Goal: Find specific page/section: Find specific page/section

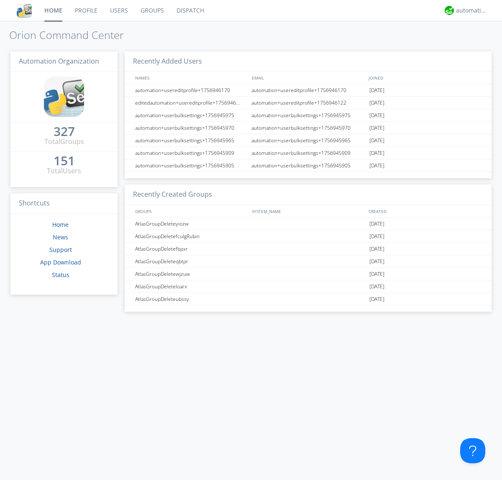
click at [189, 10] on link "Dispatch" at bounding box center [190, 10] width 40 height 21
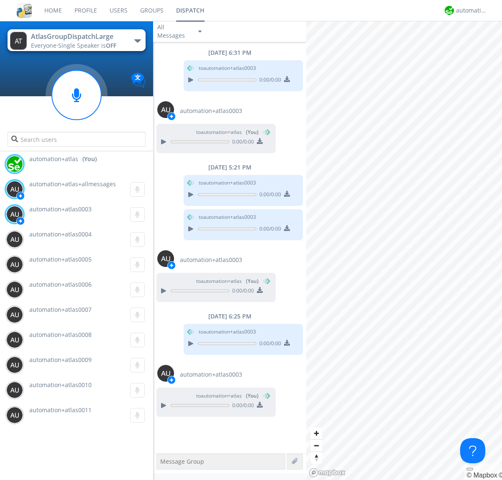
click at [137, 41] on div "button" at bounding box center [137, 40] width 7 height 3
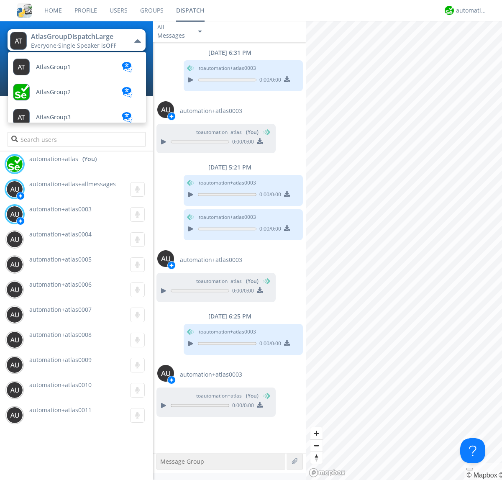
click at [63, 164] on span "AtlasGroupDispatch" at bounding box center [64, 167] width 56 height 6
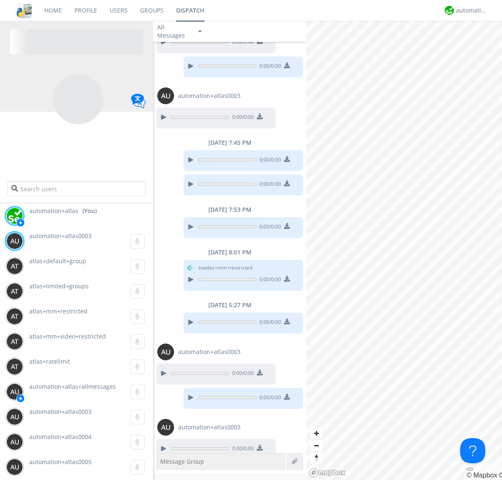
scroll to position [89, 0]
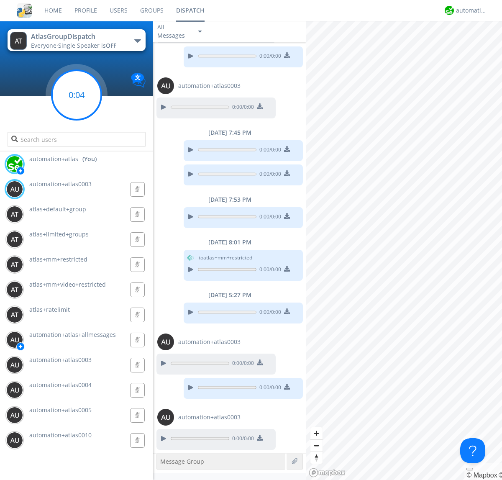
click at [77, 95] on g at bounding box center [76, 94] width 49 height 49
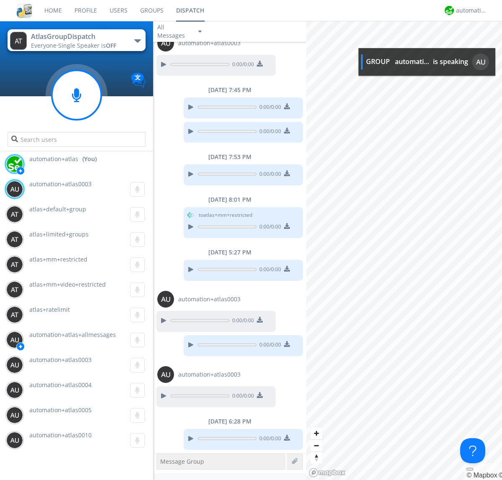
scroll to position [183, 0]
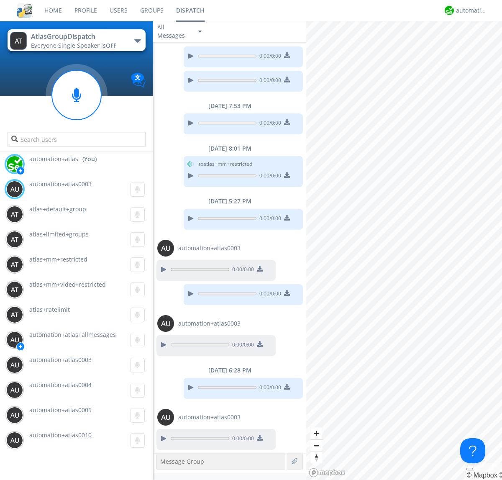
click at [137, 41] on div "button" at bounding box center [137, 40] width 7 height 3
click at [0, 0] on span "AtlasGroupDispatch2" at bounding box center [0, 0] width 0 height 0
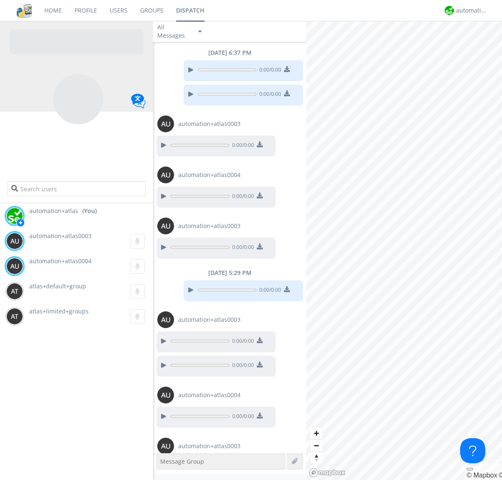
scroll to position [29, 0]
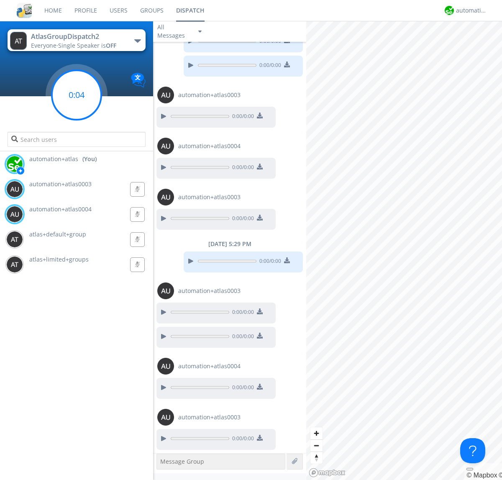
click at [77, 95] on g at bounding box center [76, 94] width 49 height 49
